Goal: Information Seeking & Learning: Learn about a topic

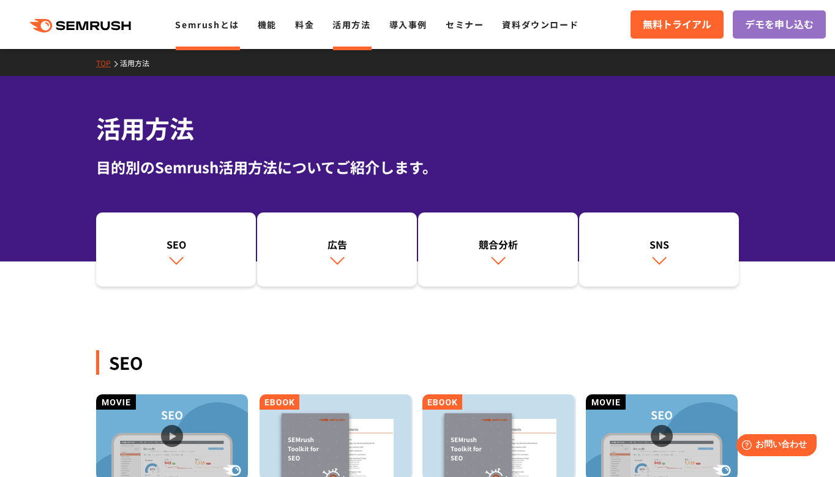
click at [223, 29] on link "Semrushとは" at bounding box center [207, 24] width 64 height 12
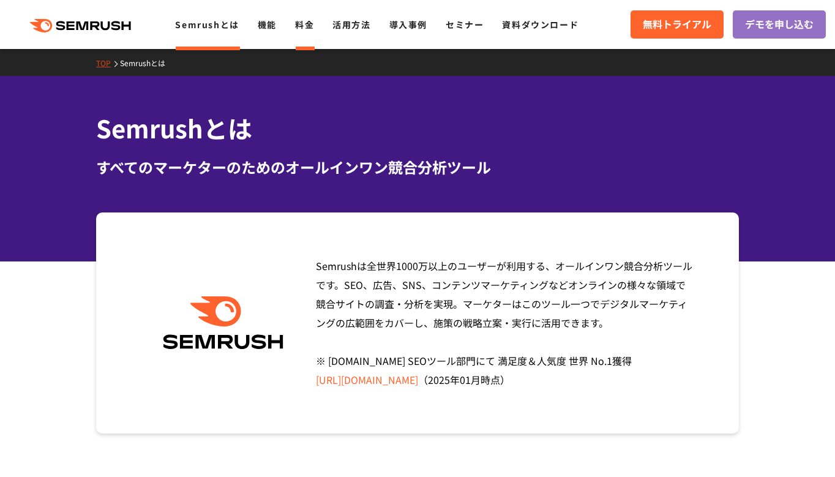
click at [299, 29] on link "料金" at bounding box center [304, 24] width 19 height 12
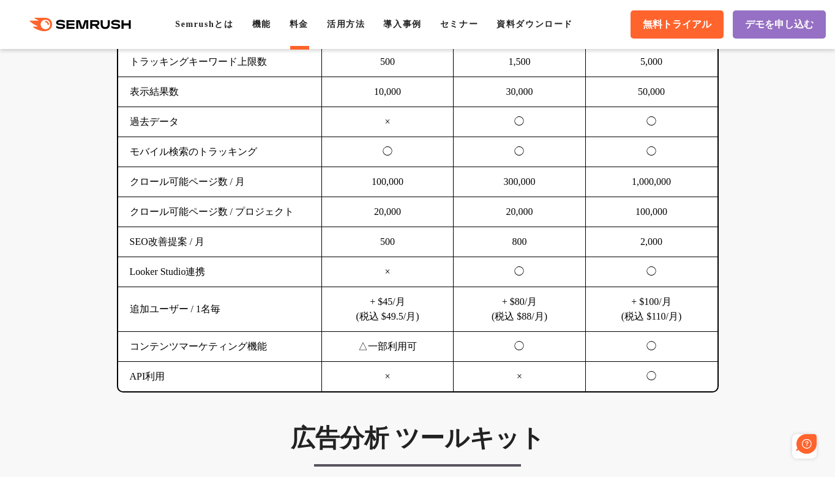
scroll to position [943, 0]
